Goal: Task Accomplishment & Management: Use online tool/utility

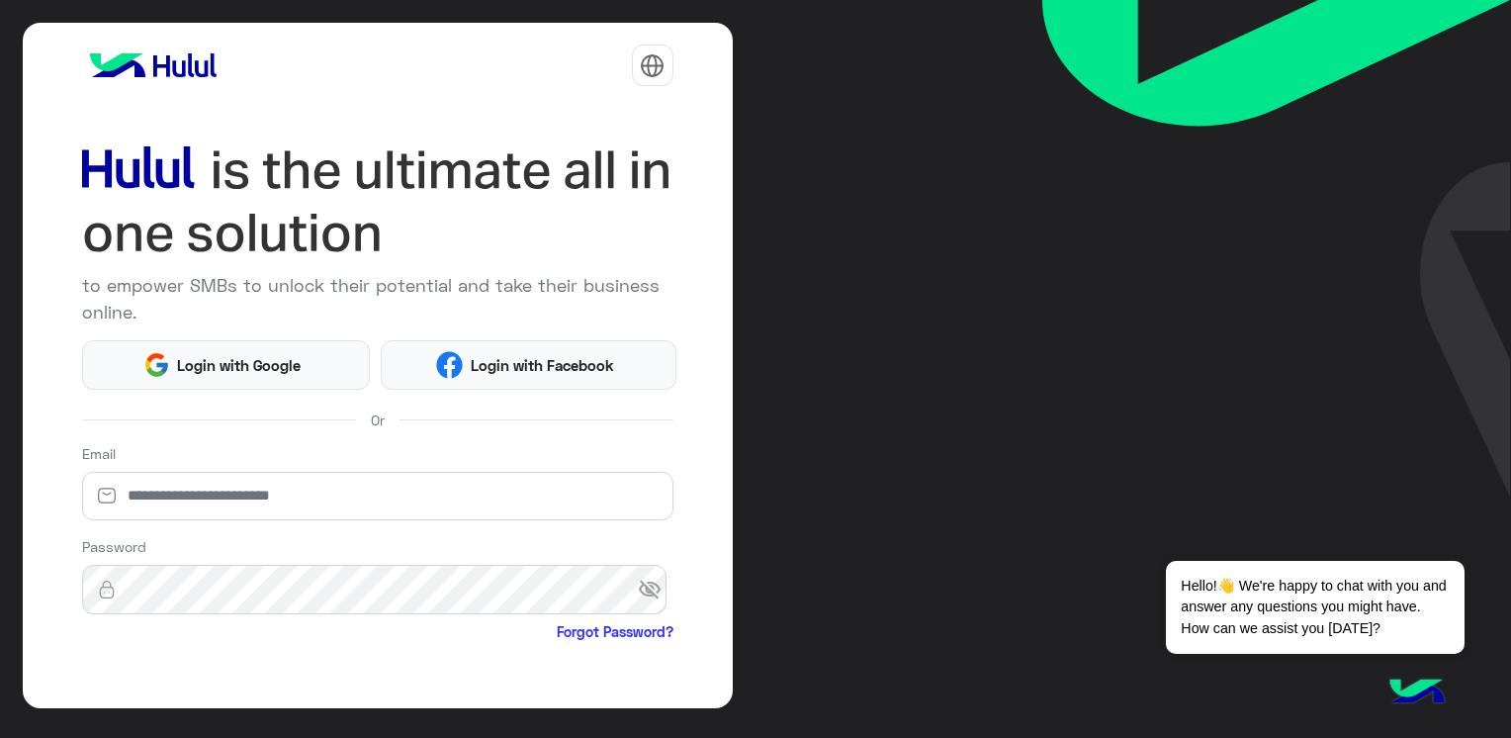
scroll to position [153, 0]
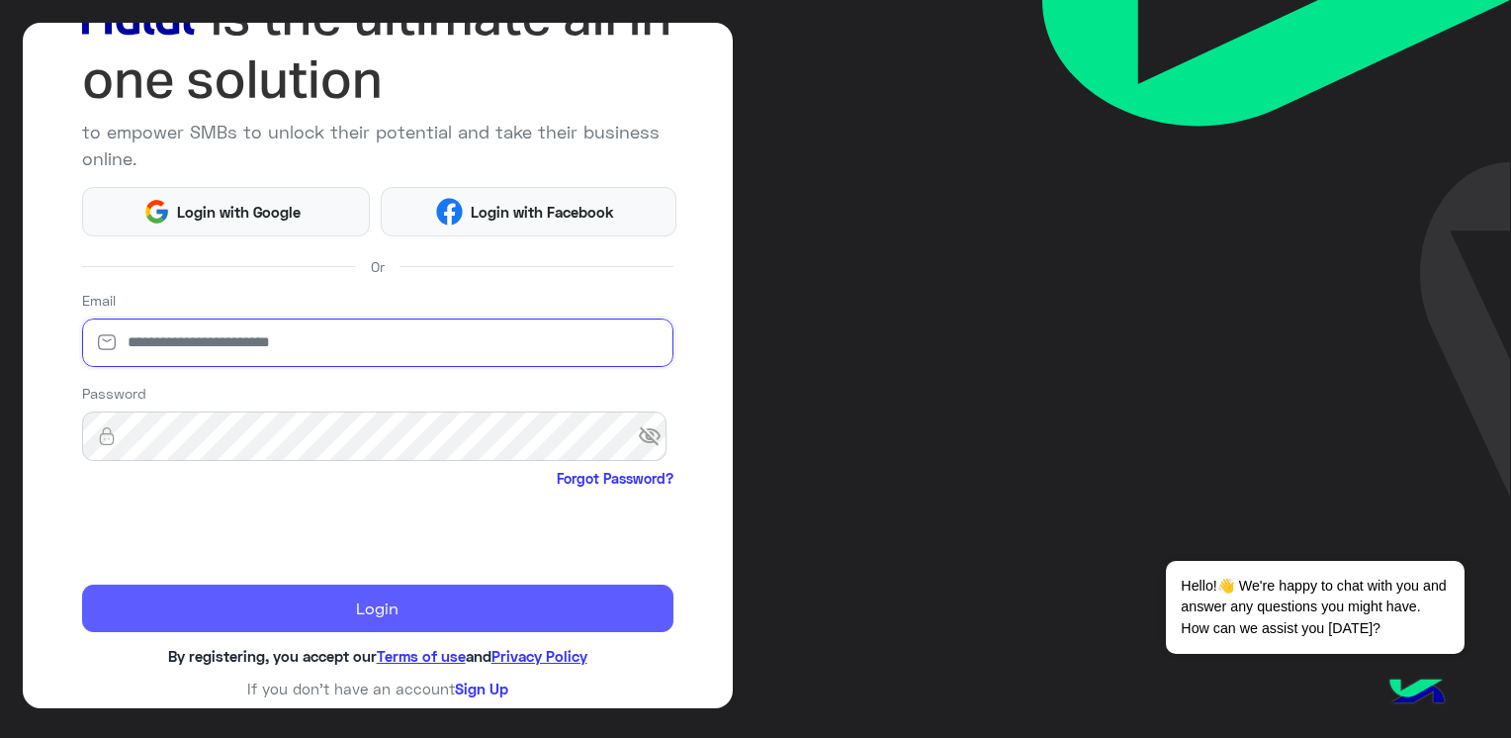
type input "**********"
click at [369, 588] on button "Login" at bounding box center [377, 607] width 591 height 47
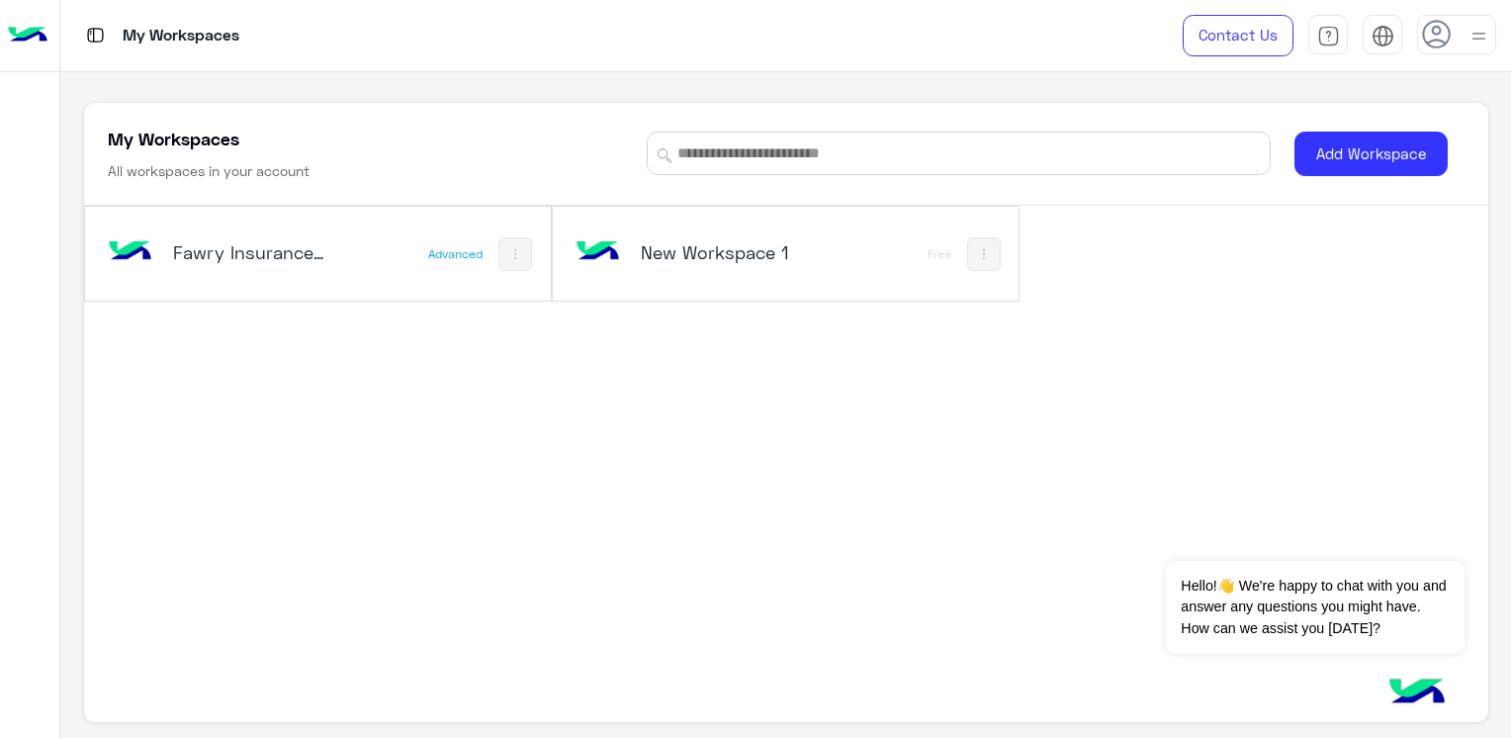
click at [760, 242] on h5 "New Workspace 1" at bounding box center [718, 252] width 154 height 24
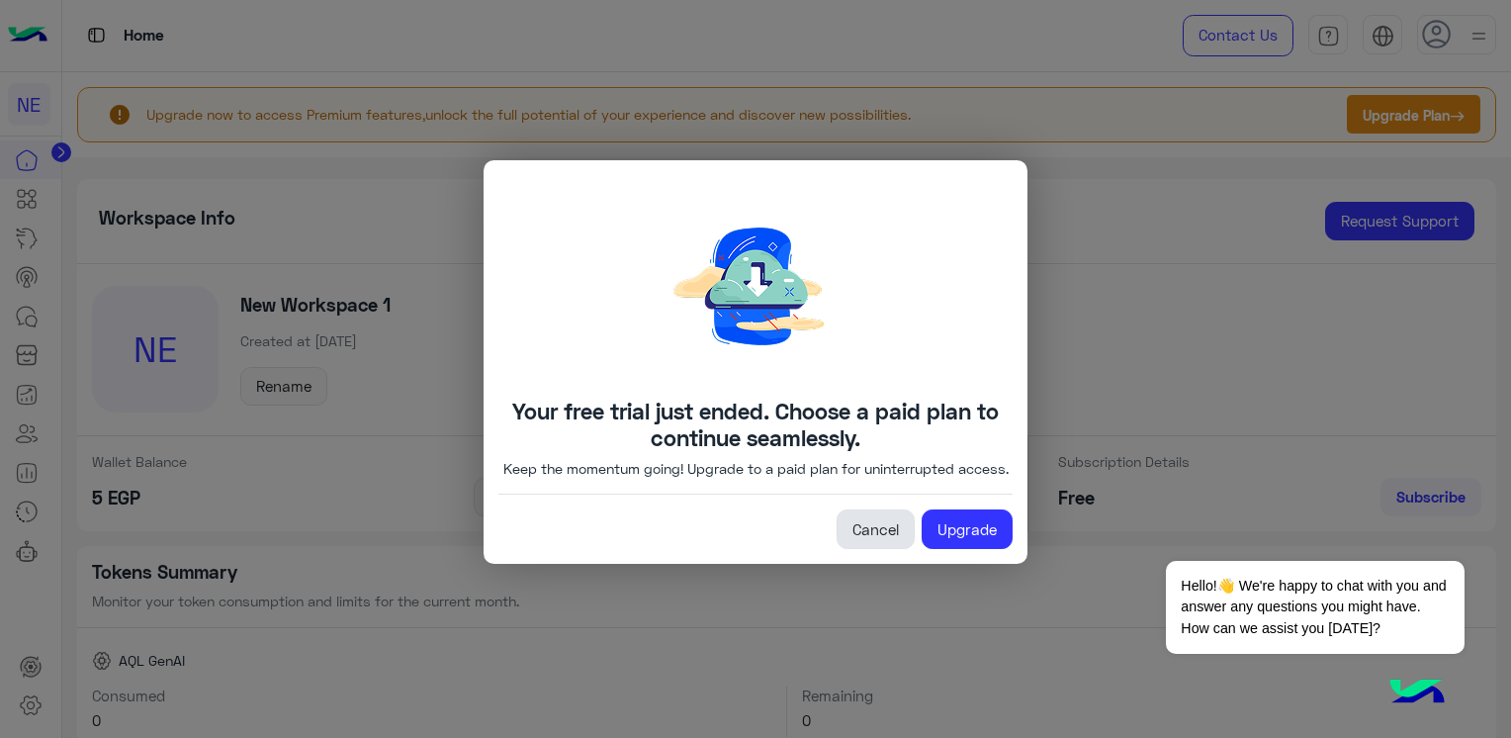
click at [892, 549] on link "Cancel" at bounding box center [876, 529] width 78 height 40
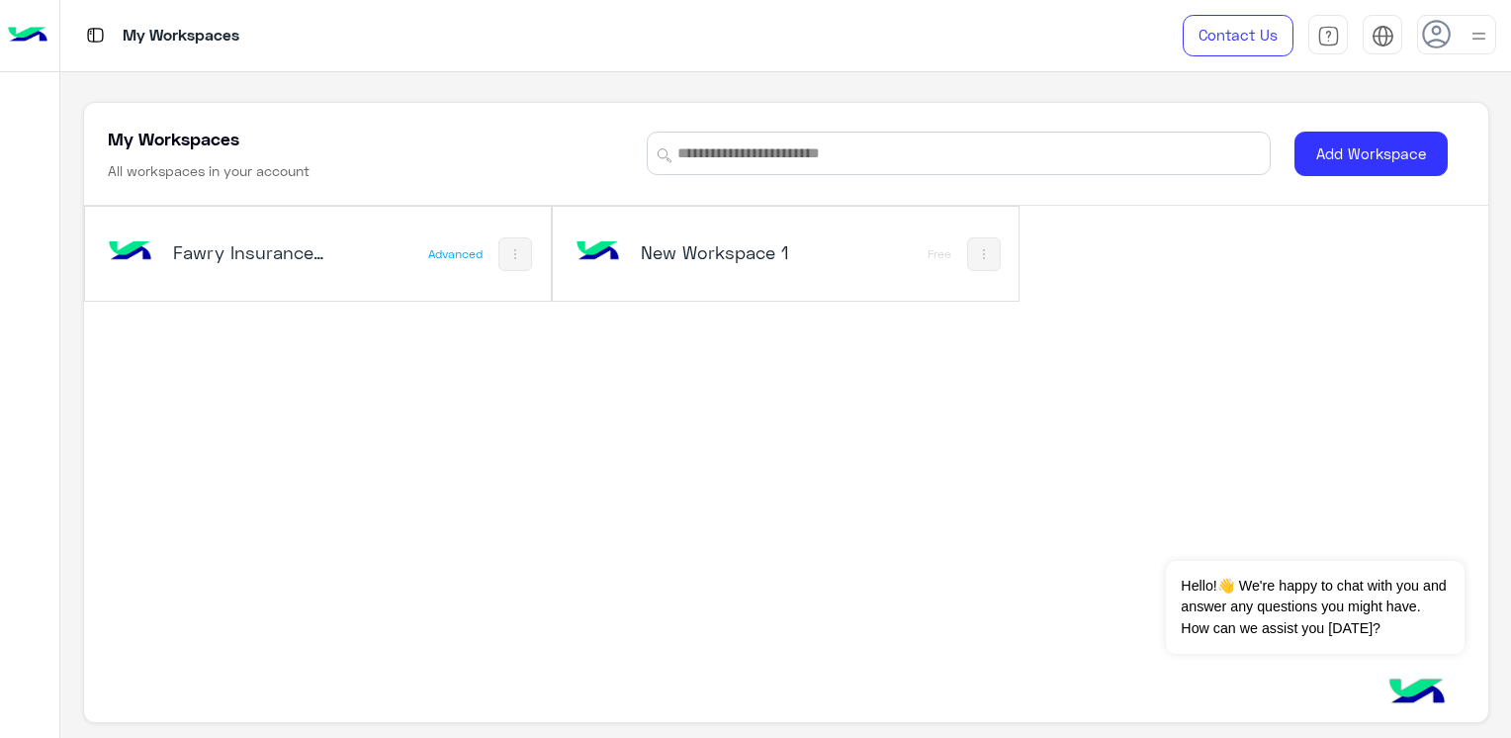
click at [714, 242] on h5 "New Workspace 1" at bounding box center [718, 252] width 154 height 24
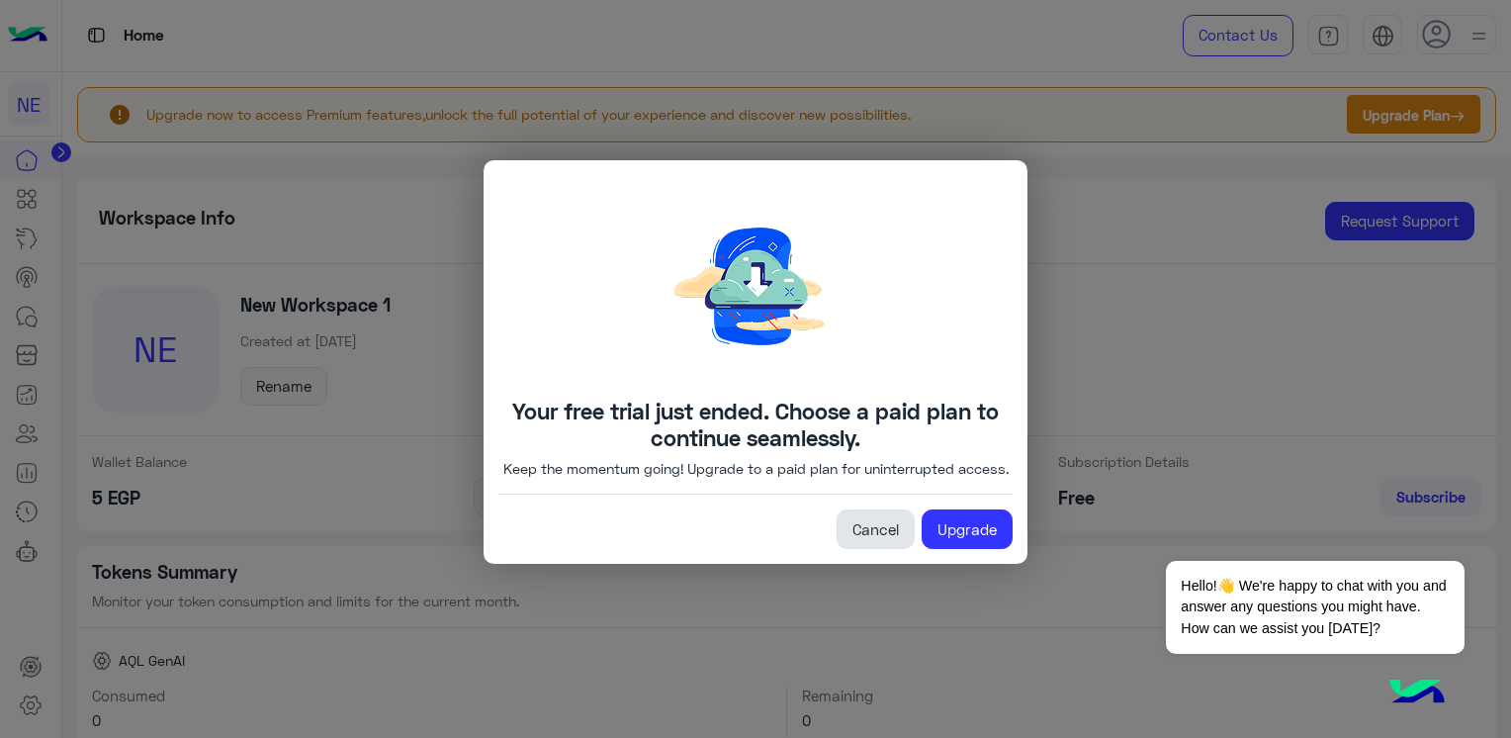
click at [858, 545] on link "Cancel" at bounding box center [876, 529] width 78 height 40
click at [878, 528] on link "Cancel" at bounding box center [876, 529] width 78 height 40
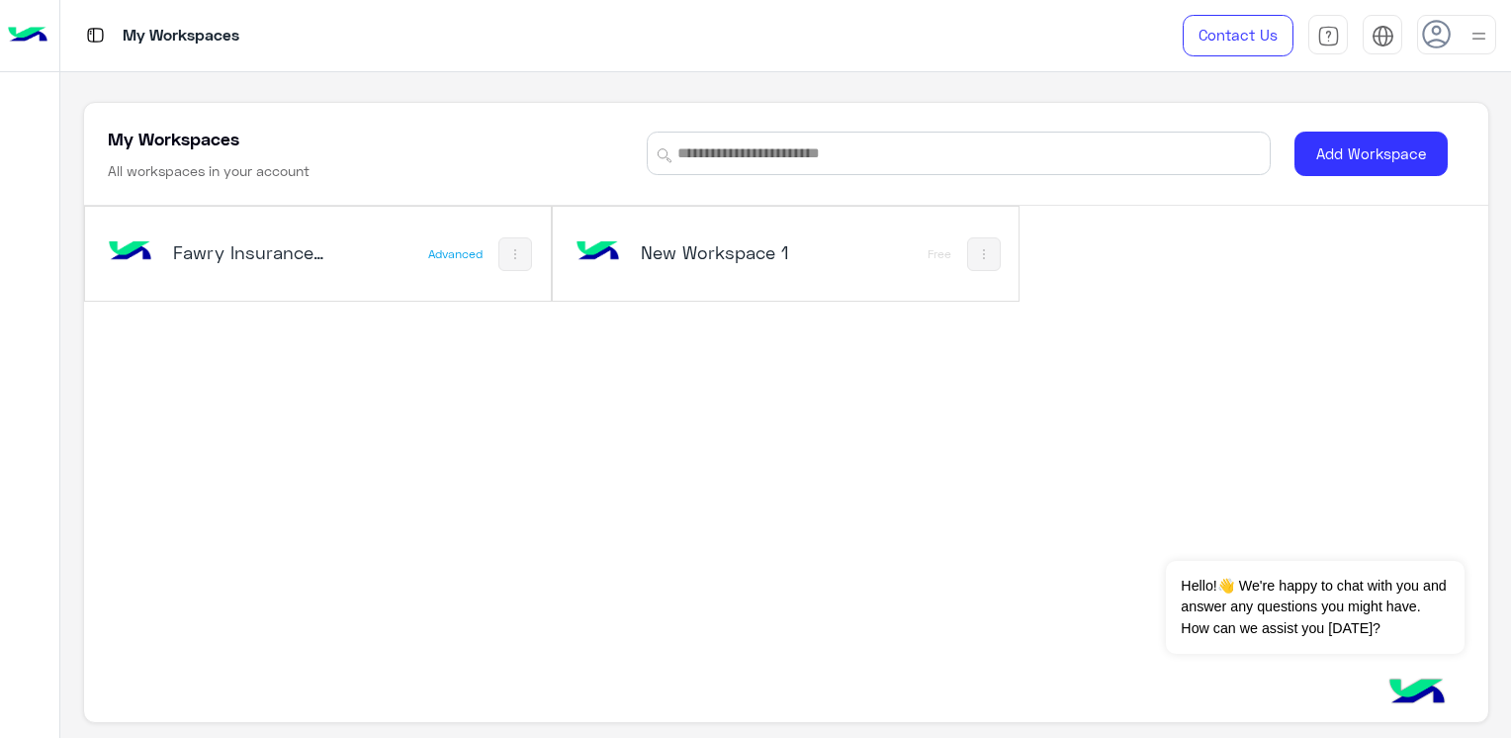
click at [270, 246] on h5 "Fawry Insurance Brokerage`s" at bounding box center [250, 252] width 154 height 24
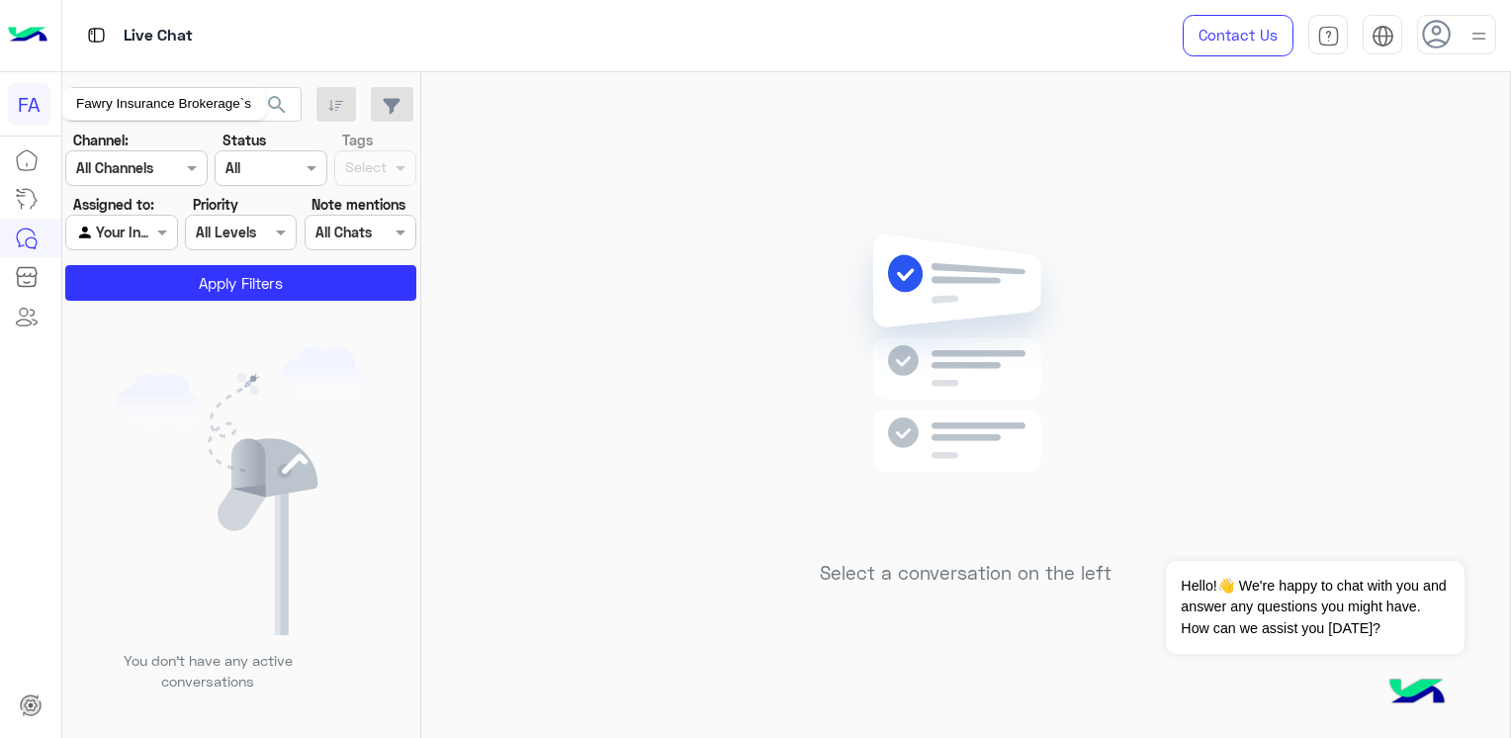
click at [256, 103] on div "Fawry Insurance Brokerage`s" at bounding box center [163, 104] width 205 height 32
click at [199, 102] on div "Fawry Insurance Brokerage`s" at bounding box center [163, 104] width 205 height 32
click at [228, 101] on div "Fawry Insurance Brokerage`s" at bounding box center [163, 104] width 205 height 32
click at [226, 354] on img at bounding box center [241, 490] width 249 height 289
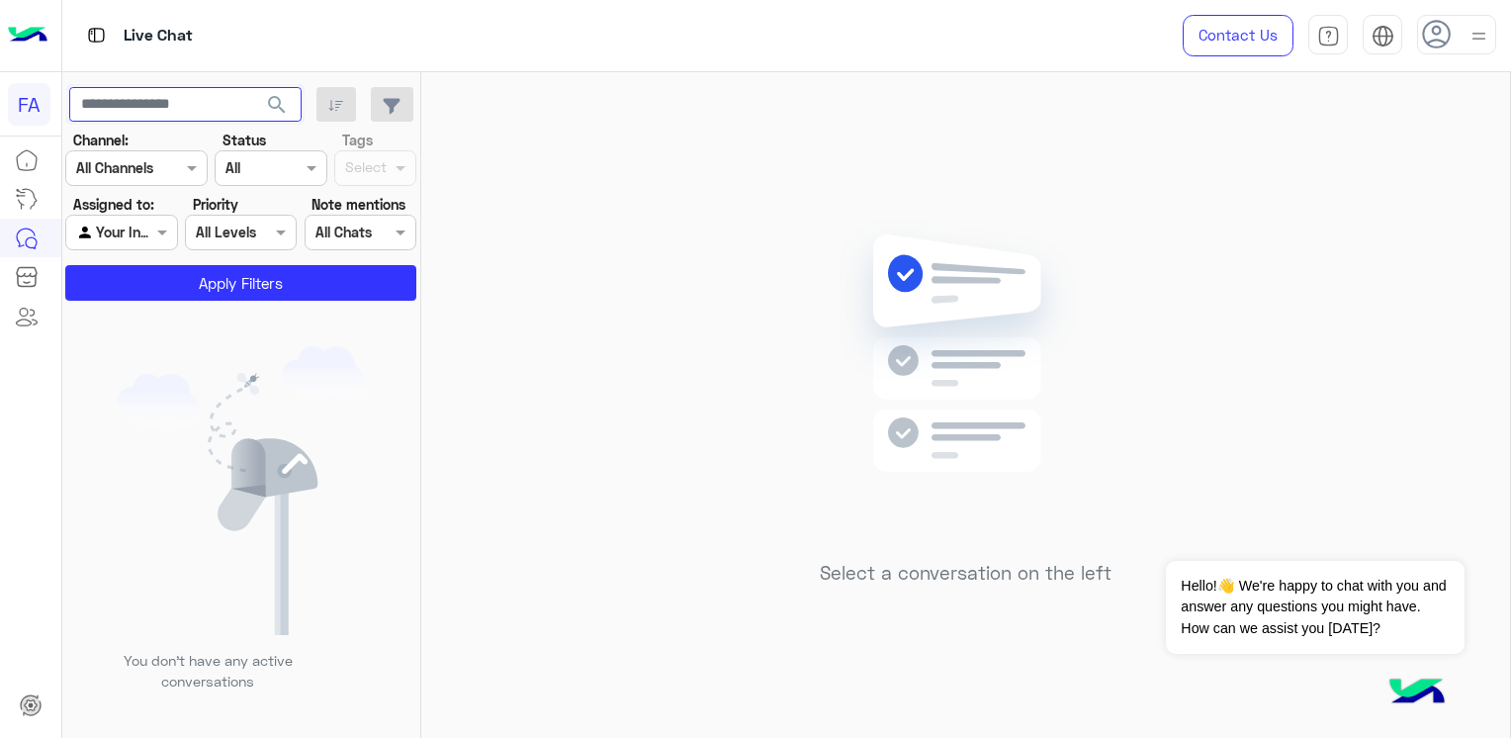
click at [178, 107] on input "text" at bounding box center [185, 105] width 232 height 36
click at [277, 99] on span "search" at bounding box center [277, 105] width 24 height 24
click at [148, 91] on input "text" at bounding box center [185, 105] width 232 height 36
